Goal: Information Seeking & Learning: Learn about a topic

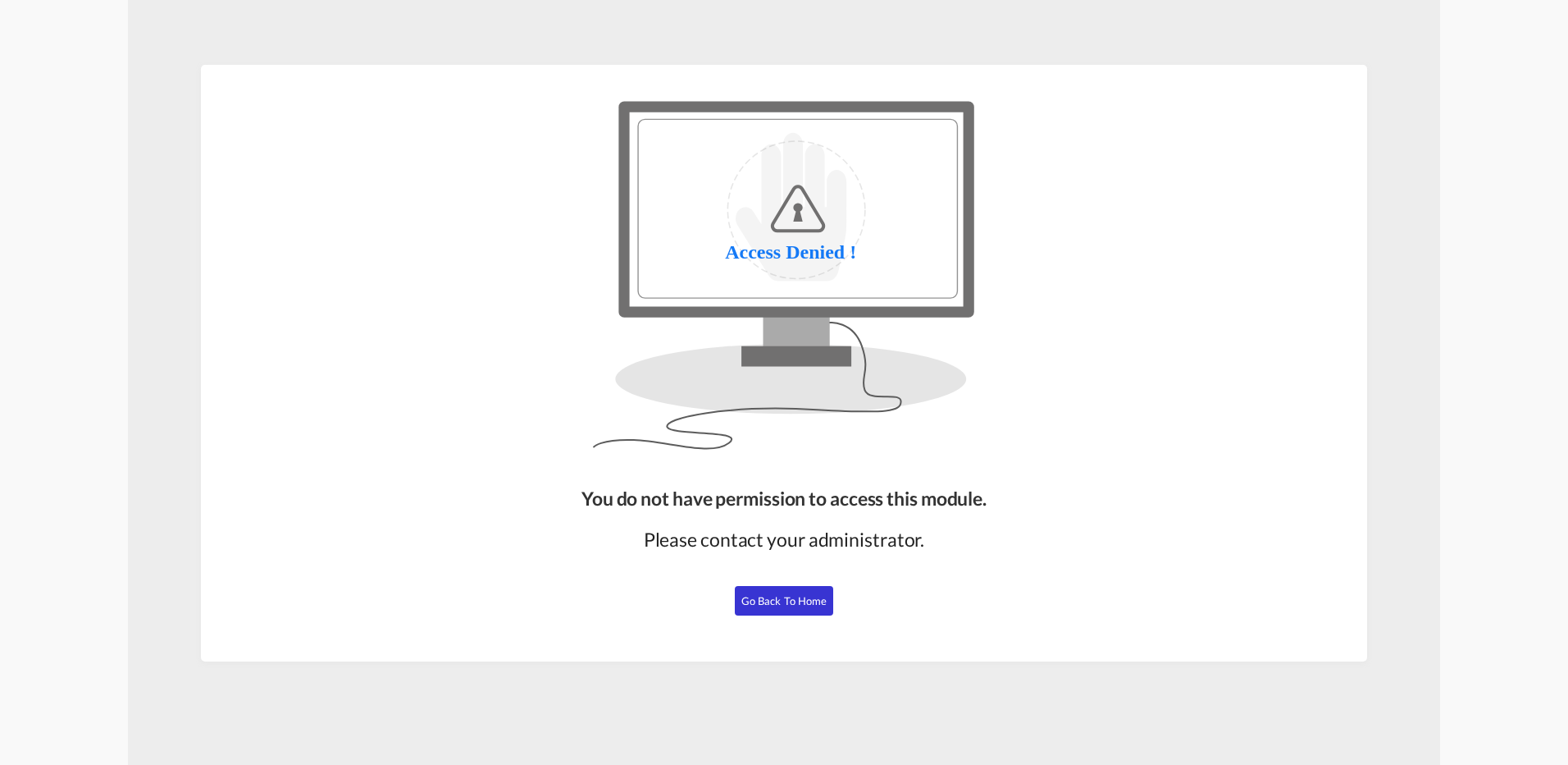
click at [788, 587] on button "Go Back to Home" at bounding box center [784, 601] width 98 height 30
click at [792, 592] on button "Go Back to Home" at bounding box center [784, 601] width 98 height 30
